Goal: Transaction & Acquisition: Purchase product/service

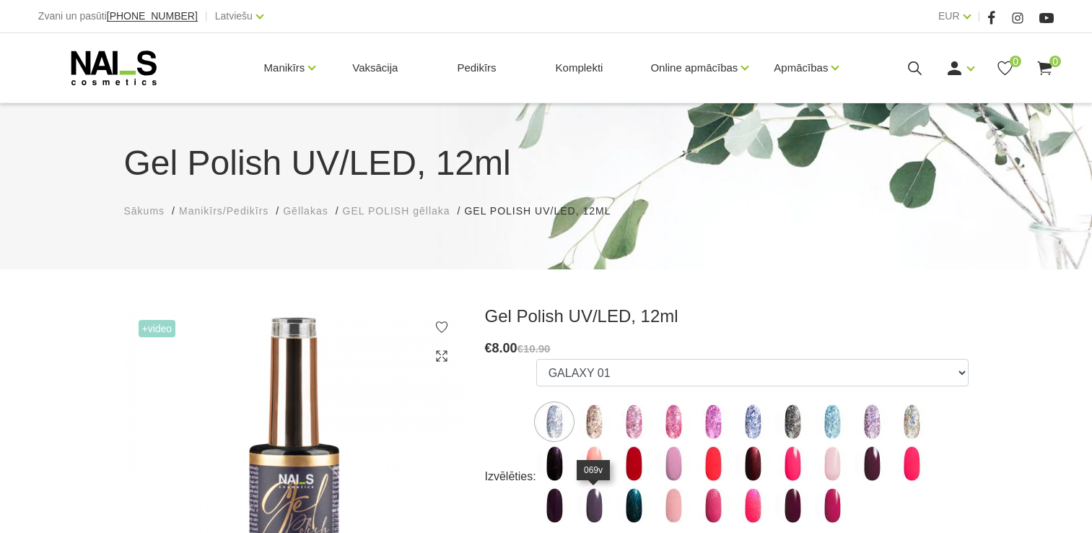
scroll to position [217, 0]
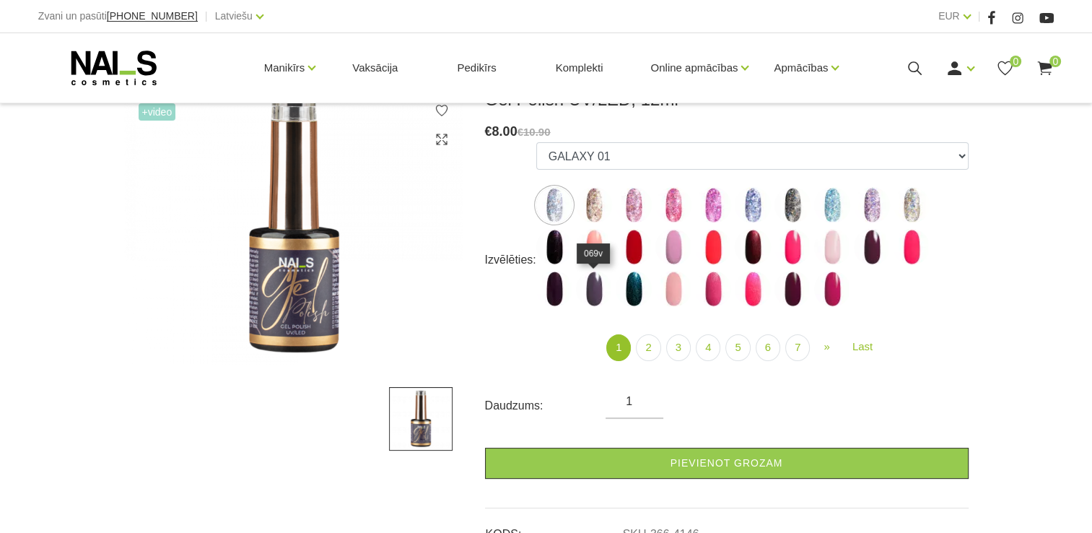
drag, startPoint x: 0, startPoint y: 0, endPoint x: 591, endPoint y: 282, distance: 655.3
click at [591, 282] on img at bounding box center [594, 289] width 36 height 36
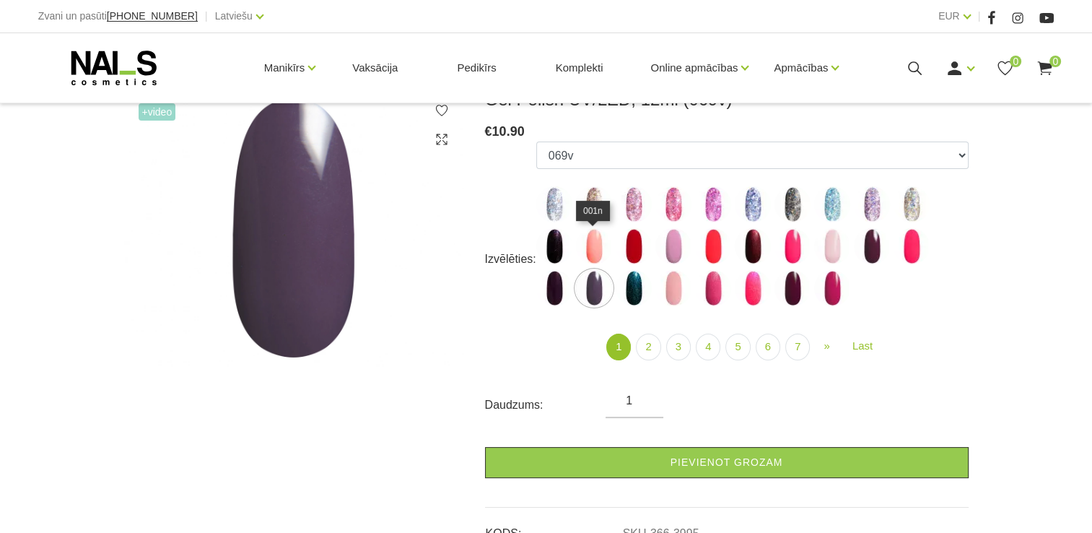
click at [604, 243] on img at bounding box center [594, 246] width 36 height 36
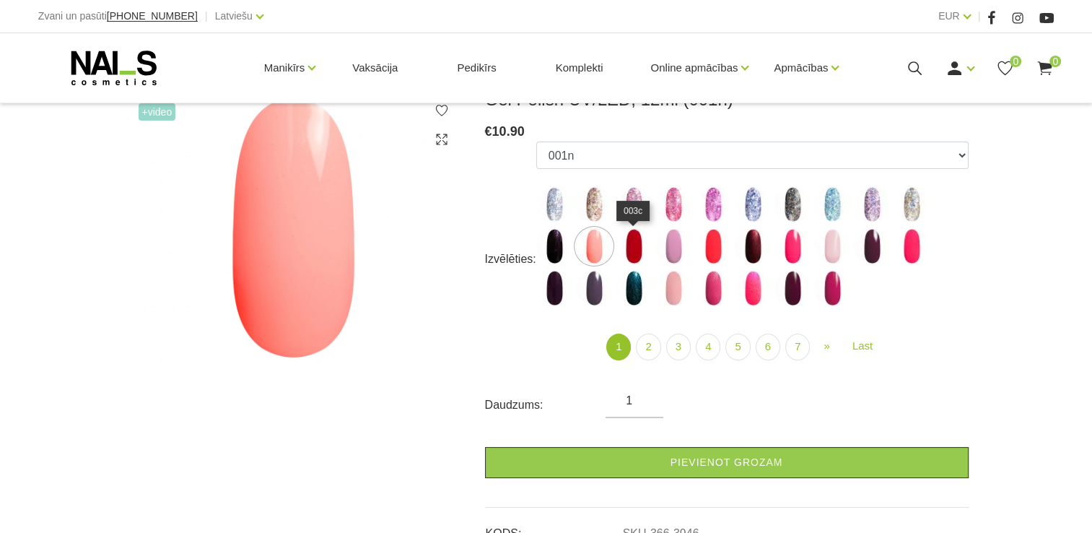
click at [632, 242] on img at bounding box center [634, 246] width 36 height 36
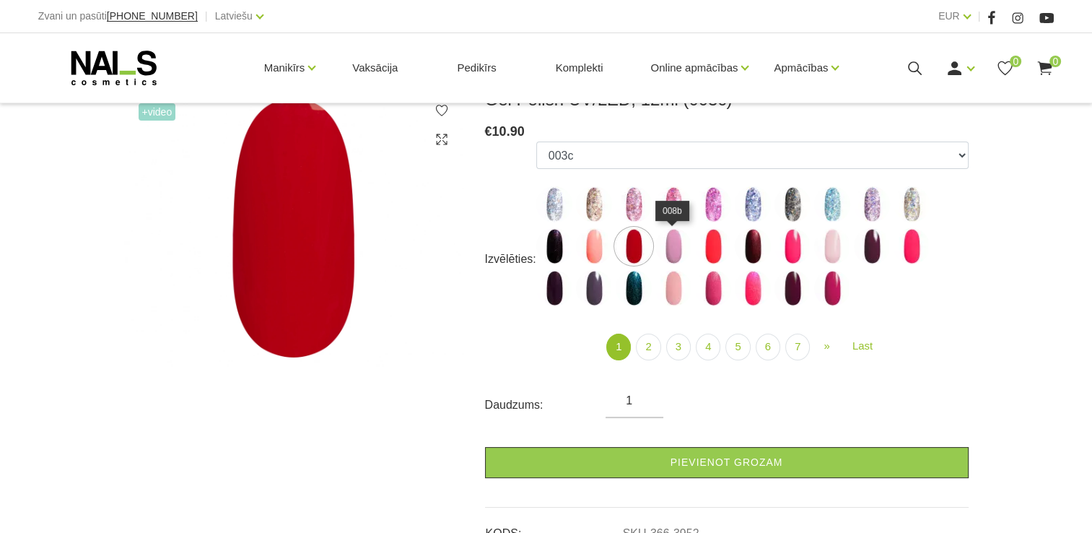
click at [672, 256] on img at bounding box center [674, 246] width 36 height 36
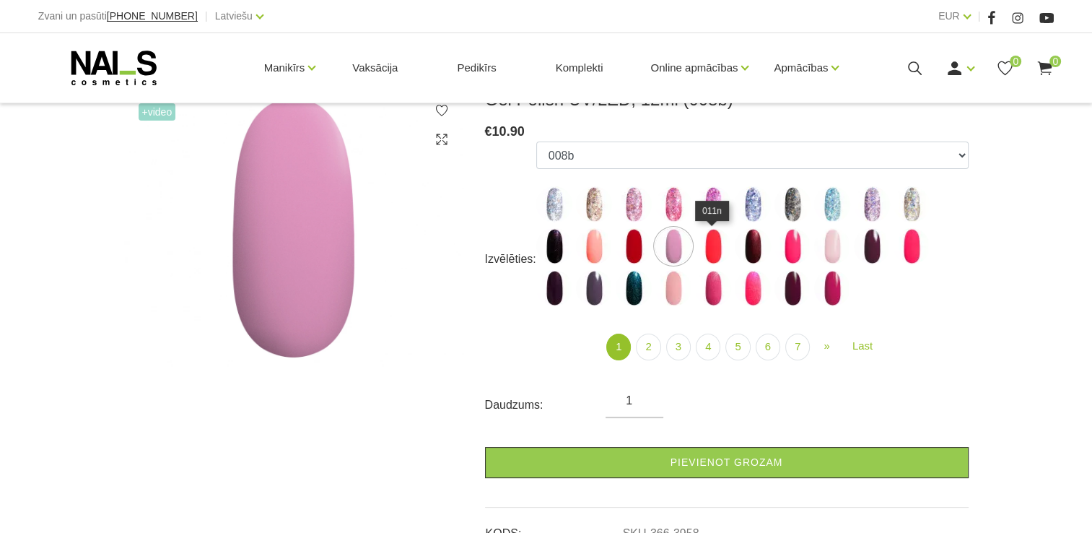
click at [708, 256] on img at bounding box center [713, 246] width 36 height 36
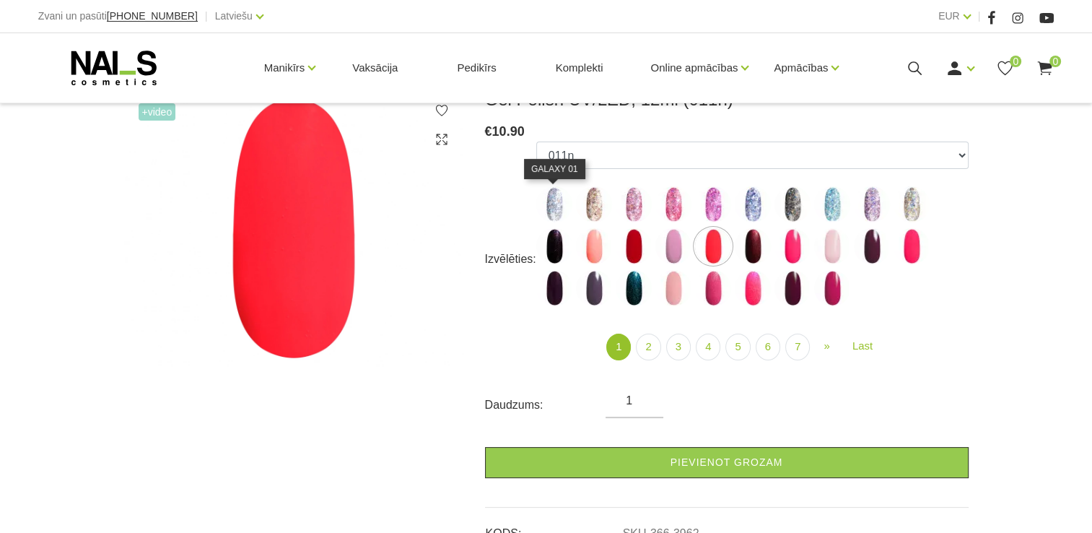
click at [547, 206] on img at bounding box center [554, 204] width 36 height 36
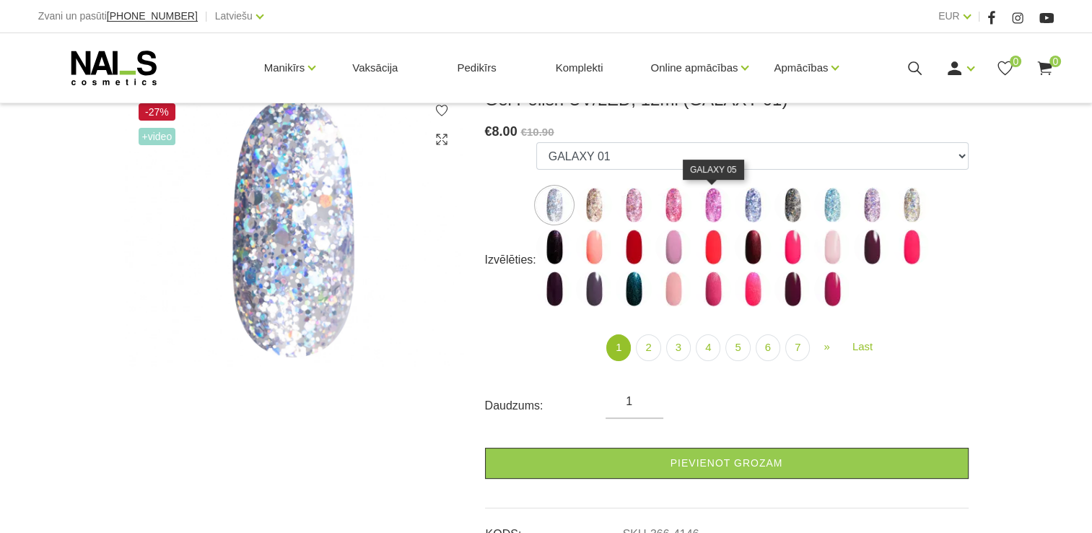
click at [697, 214] on img at bounding box center [713, 205] width 36 height 36
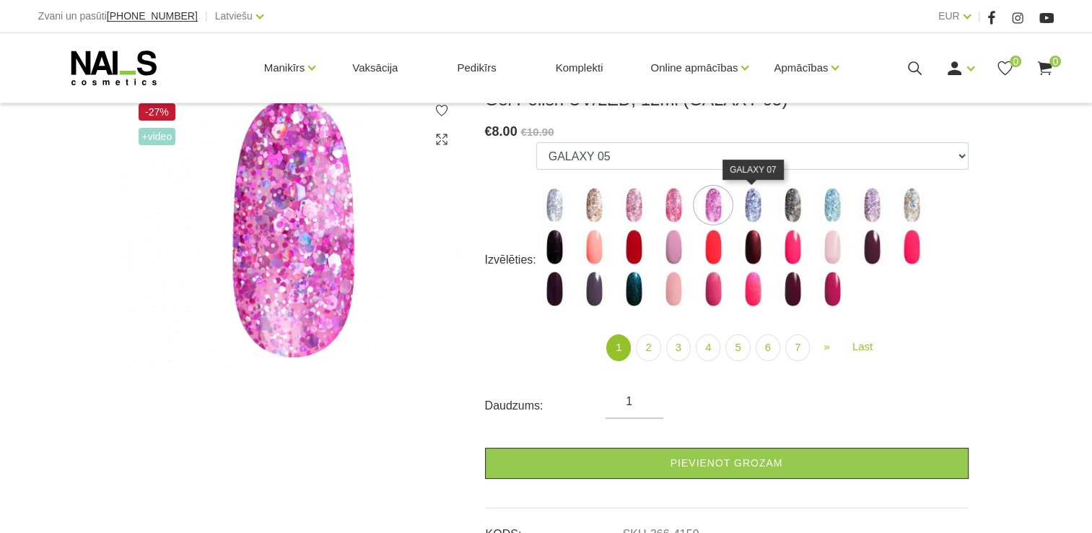
click at [744, 211] on img at bounding box center [753, 205] width 36 height 36
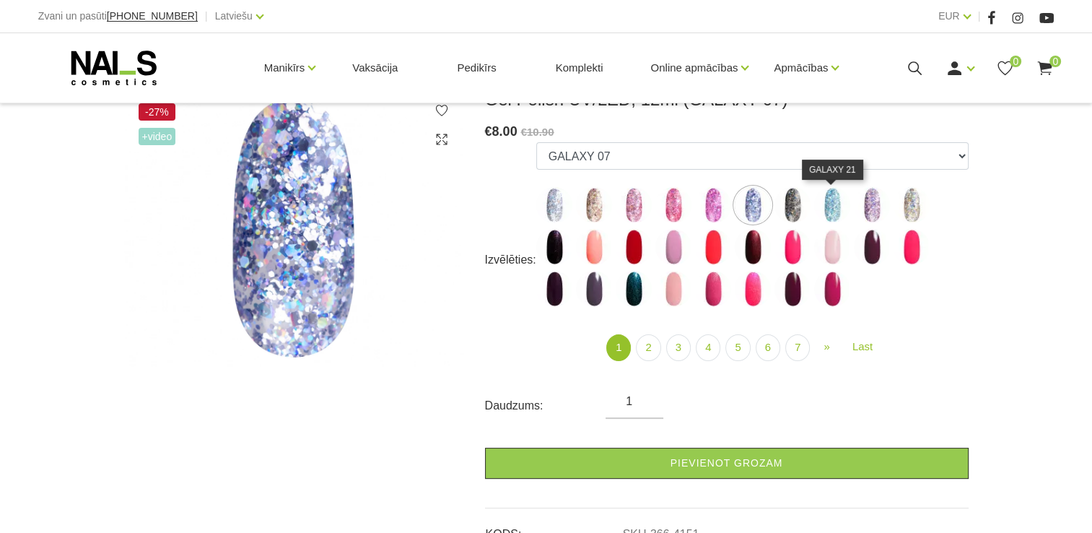
click at [825, 209] on img at bounding box center [832, 205] width 36 height 36
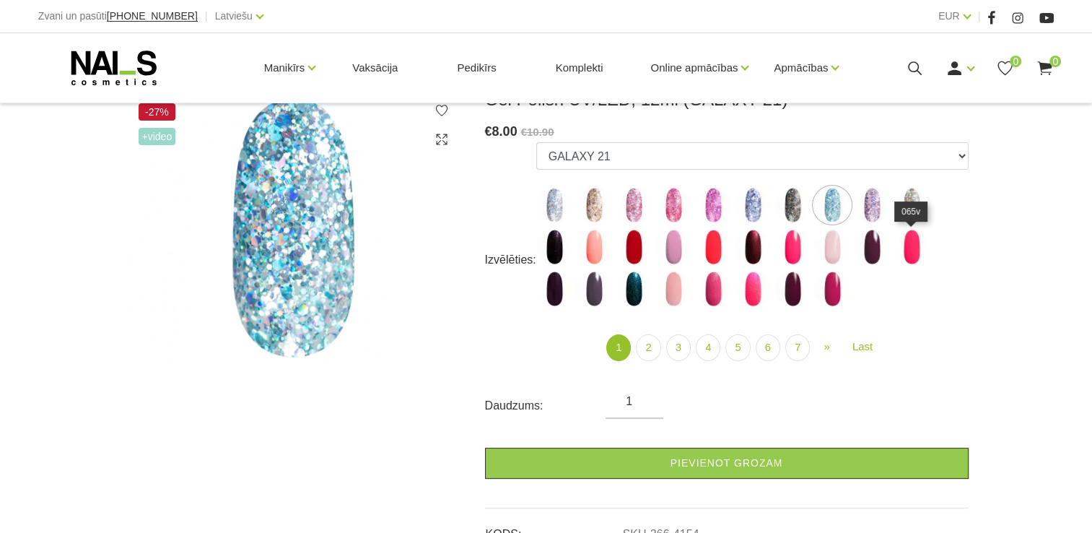
click at [909, 256] on img at bounding box center [912, 247] width 36 height 36
select select "3991"
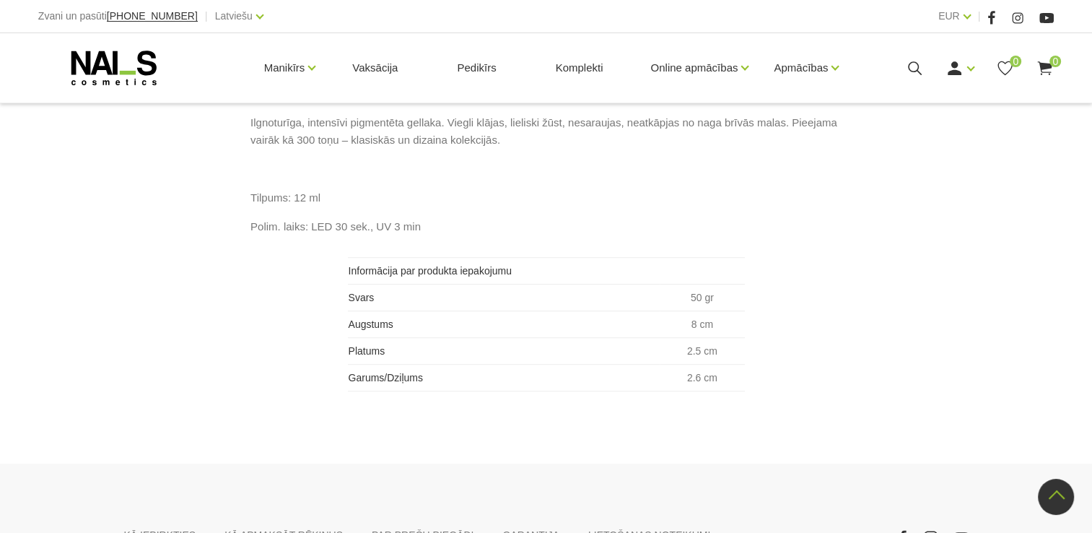
scroll to position [705, 0]
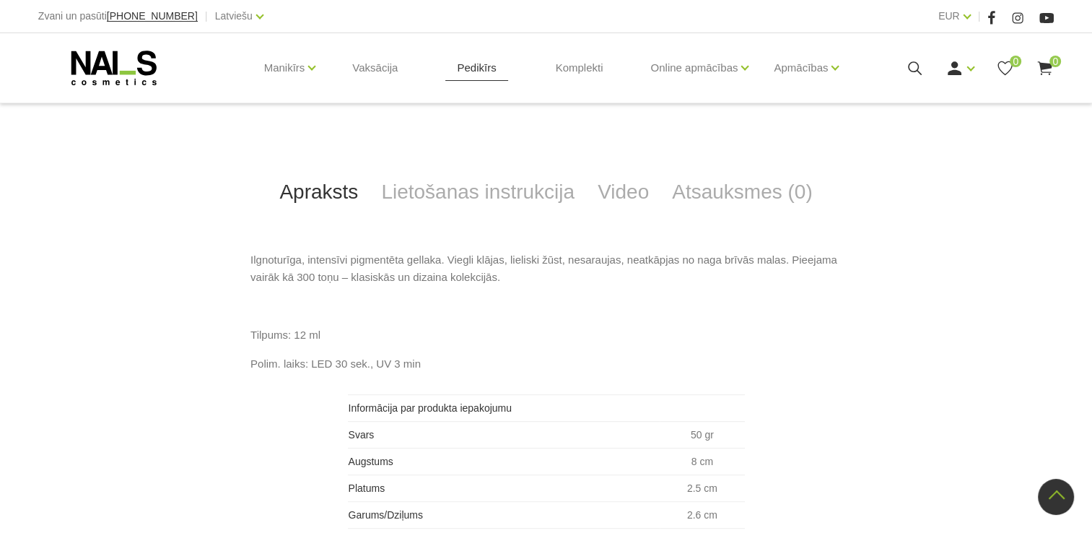
click at [472, 65] on link "Pedikīrs" at bounding box center [476, 67] width 62 height 69
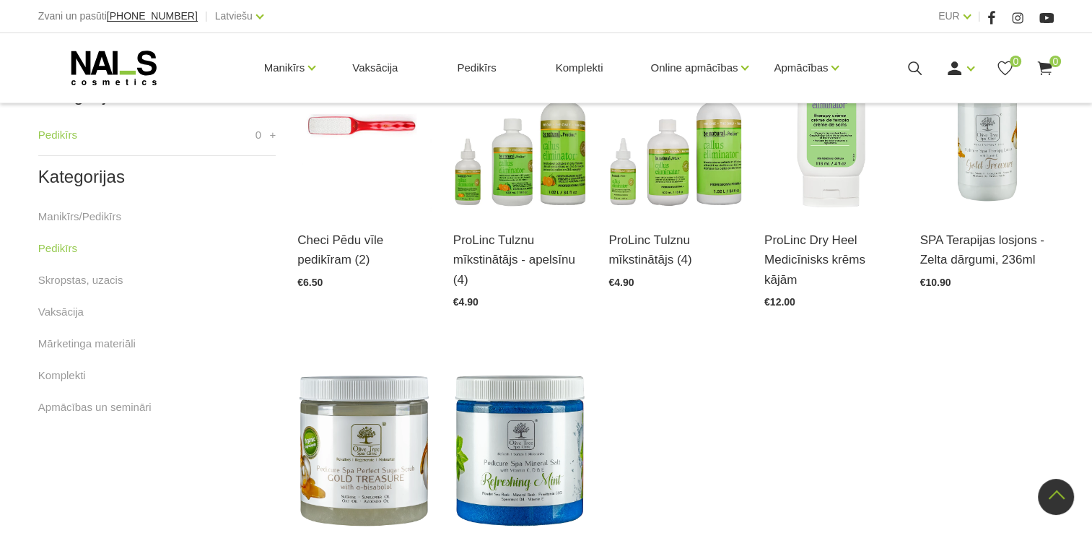
scroll to position [505, 0]
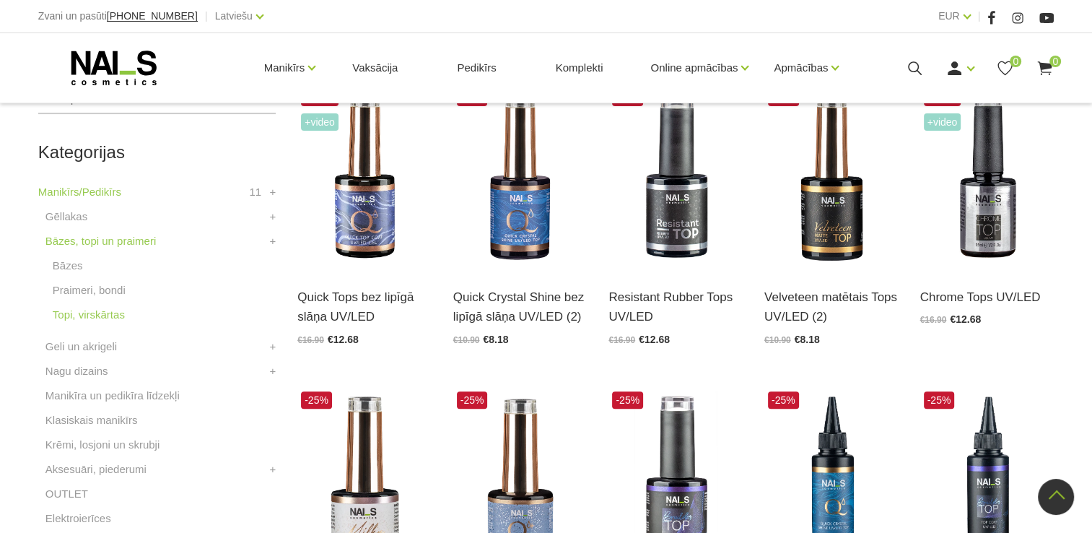
scroll to position [361, 0]
click at [68, 211] on link "Gēllakas" at bounding box center [66, 217] width 42 height 17
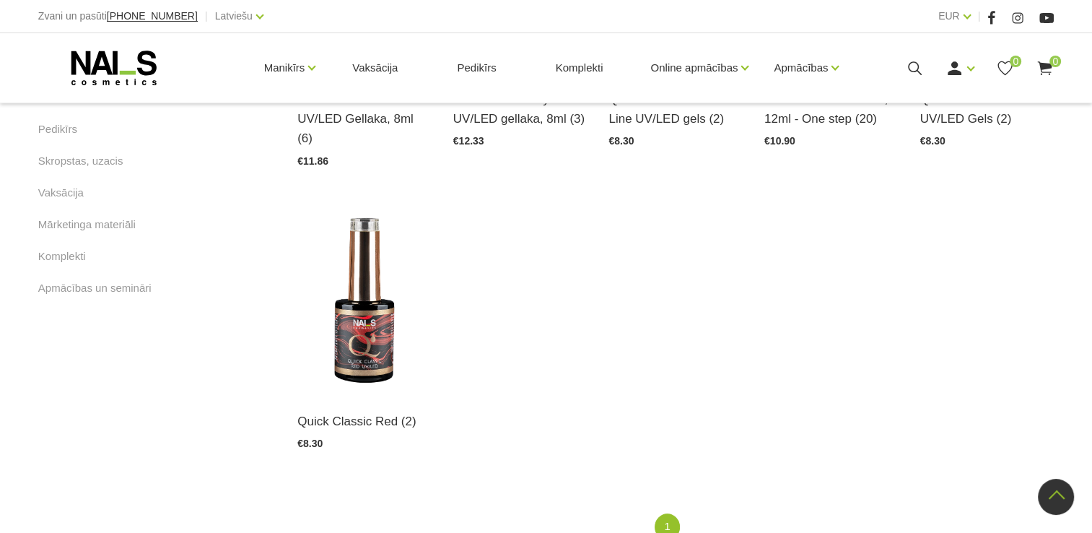
scroll to position [1011, 0]
